Goal: Task Accomplishment & Management: Complete application form

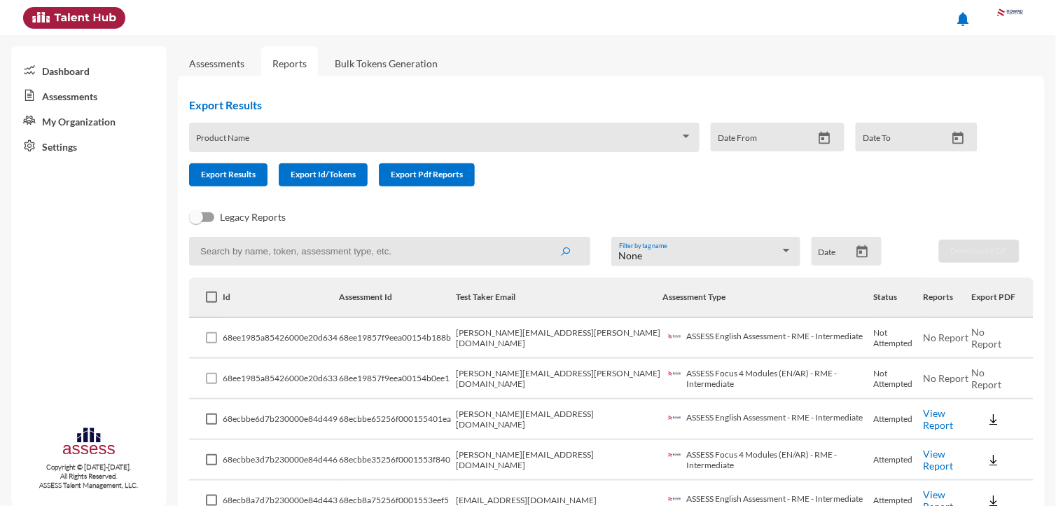
click at [530, 332] on td "[PERSON_NAME][EMAIL_ADDRESS][PERSON_NAME][DOMAIN_NAME]" at bounding box center [559, 338] width 207 height 41
copy td "[PERSON_NAME][EMAIL_ADDRESS][PERSON_NAME][DOMAIN_NAME]"
click at [211, 78] on link "Assessments" at bounding box center [217, 63] width 78 height 34
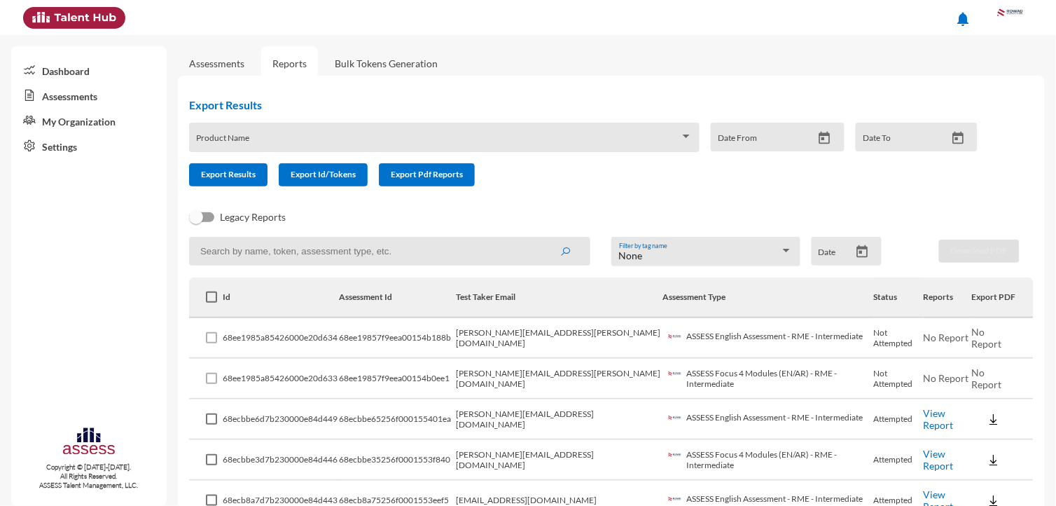
click at [205, 64] on link "Assessments" at bounding box center [216, 63] width 55 height 12
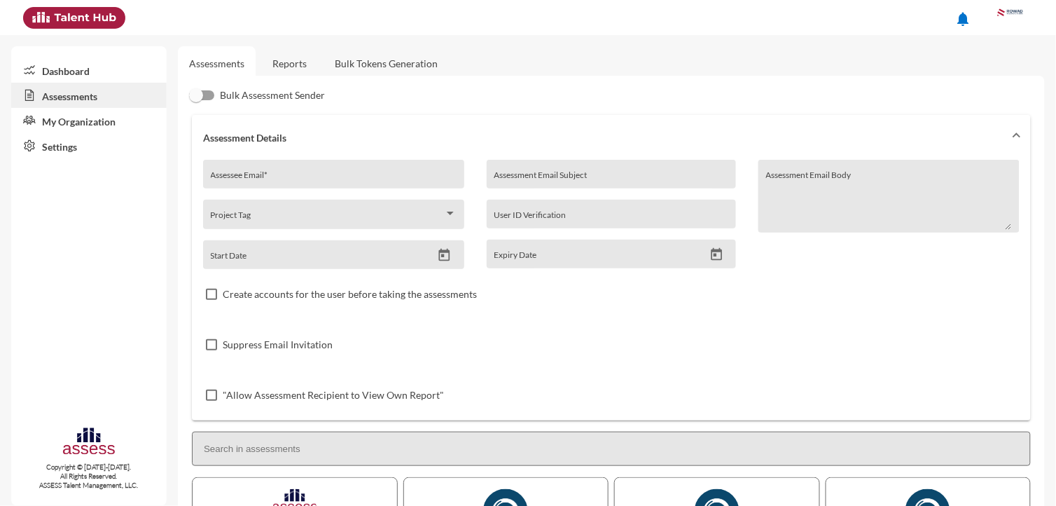
click at [362, 162] on div "Assessee Email *" at bounding box center [333, 174] width 261 height 29
click at [365, 168] on div "Assessee Email *" at bounding box center [334, 177] width 247 height 21
click at [368, 178] on input "Assessee Email *" at bounding box center [334, 179] width 247 height 11
paste input "[PERSON_NAME][EMAIL_ADDRESS][PERSON_NAME][DOMAIN_NAME]"
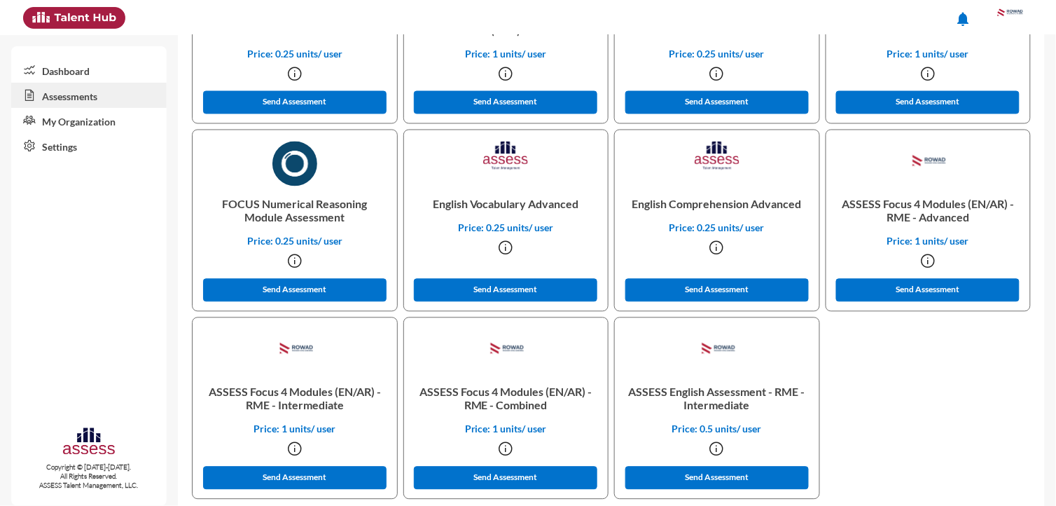
scroll to position [556, 0]
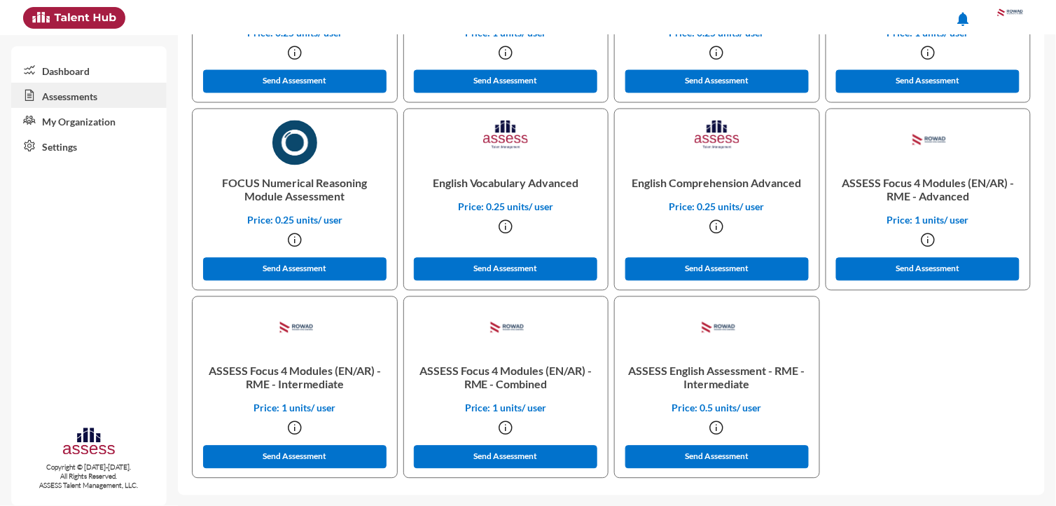
type input "[PERSON_NAME][EMAIL_ADDRESS][PERSON_NAME][DOMAIN_NAME]"
click at [158, 352] on div "Dashboard Assessments My Organization Settings Copyright © [DATE]-[DATE]. All R…" at bounding box center [88, 275] width 155 height 459
click at [284, 452] on button "Send Assessment" at bounding box center [294, 456] width 183 height 23
